Goal: Obtain resource: Download file/media

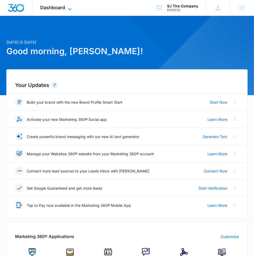
click at [67, 6] on icon at bounding box center [70, 9] width 6 height 6
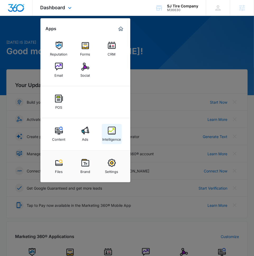
click at [113, 127] on img at bounding box center [112, 131] width 8 height 8
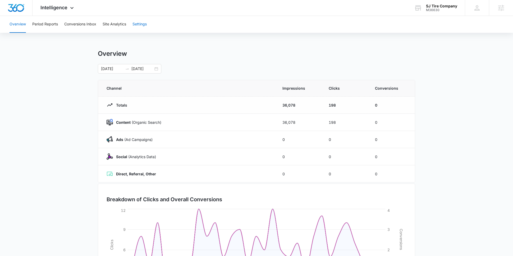
click at [146, 29] on button "Settings" at bounding box center [139, 24] width 14 height 17
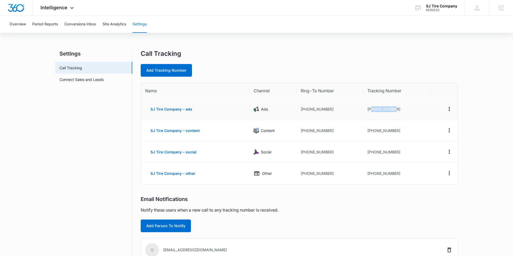
drag, startPoint x: 400, startPoint y: 110, endPoint x: 370, endPoint y: 112, distance: 29.7
click at [259, 111] on td "[PHONE_NUMBER]" at bounding box center [397, 109] width 68 height 21
copy td "7203162252"
drag, startPoint x: 36, startPoint y: 118, endPoint x: 21, endPoint y: 118, distance: 15.9
click at [37, 118] on main "Settings Call Tracking Connect Sales and Leads Call Tracking Add Tracking Numbe…" at bounding box center [256, 206] width 513 height 312
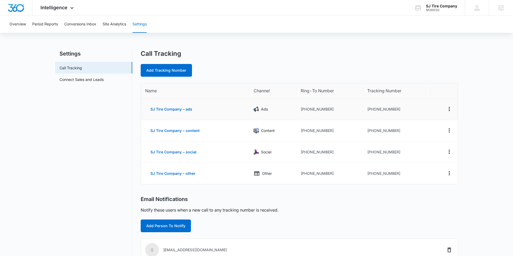
drag, startPoint x: 414, startPoint y: 112, endPoint x: 412, endPoint y: 110, distance: 3.0
click at [259, 112] on td "[PHONE_NUMBER]" at bounding box center [397, 109] width 68 height 21
drag, startPoint x: 411, startPoint y: 109, endPoint x: 370, endPoint y: 111, distance: 40.8
click at [259, 111] on td "[PHONE_NUMBER]" at bounding box center [397, 109] width 68 height 21
copy td "7203162252"
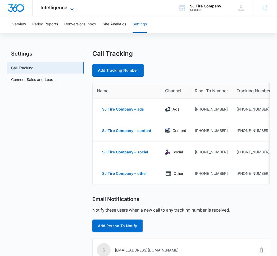
click at [50, 10] on span "Intelligence" at bounding box center [53, 8] width 27 height 6
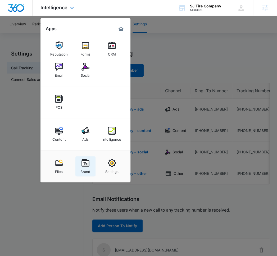
click at [81, 164] on img at bounding box center [85, 163] width 8 height 8
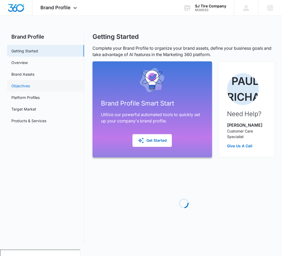
click at [30, 83] on link "Objectives" at bounding box center [20, 86] width 19 height 6
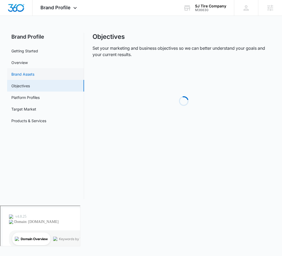
click at [34, 74] on link "Brand Assets" at bounding box center [22, 74] width 23 height 6
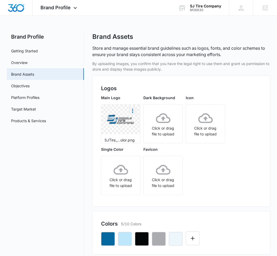
click at [134, 111] on icon "More" at bounding box center [132, 111] width 6 height 6
click at [139, 124] on div "Download" at bounding box center [143, 126] width 17 height 4
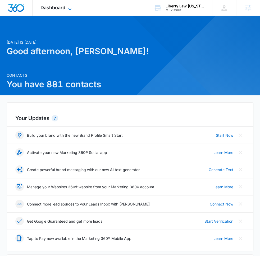
click at [70, 4] on div "Dashboard Apps Reputation Websites Forms CRM Email Social Payments POS Content …" at bounding box center [57, 8] width 48 height 16
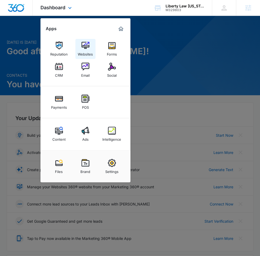
click at [84, 45] on img at bounding box center [85, 46] width 8 height 8
